Goal: Transaction & Acquisition: Obtain resource

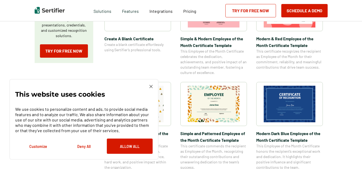
scroll to position [132, 0]
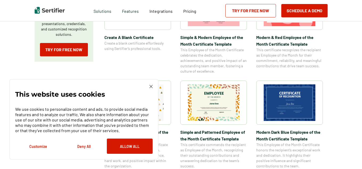
click at [201, 93] on img at bounding box center [214, 102] width 52 height 37
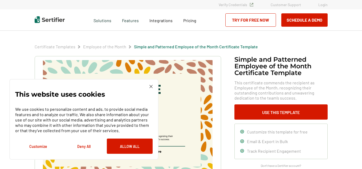
click at [151, 88] on img at bounding box center [151, 86] width 3 height 3
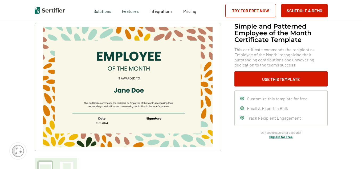
scroll to position [31, 0]
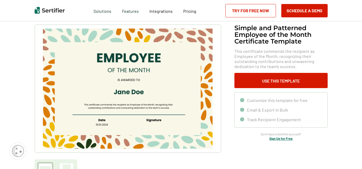
click at [145, 57] on img at bounding box center [128, 89] width 170 height 120
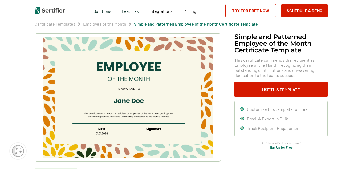
scroll to position [19, 0]
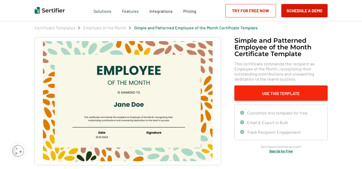
click at [273, 97] on button "Use This Template" at bounding box center [281, 92] width 93 height 15
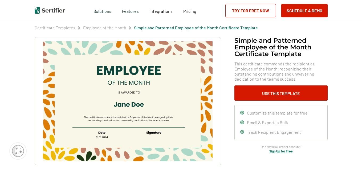
click at [245, 6] on link "Try for Free Now" at bounding box center [251, 10] width 51 height 13
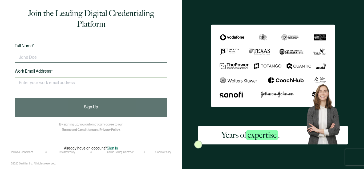
click at [114, 58] on input "text" at bounding box center [91, 57] width 153 height 11
type input "[PERSON_NAME]"
type input "molle"
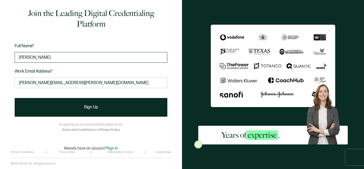
type input "[PERSON_NAME][EMAIL_ADDRESS][PERSON_NAME][DOMAIN_NAME]"
